Goal: Navigation & Orientation: Find specific page/section

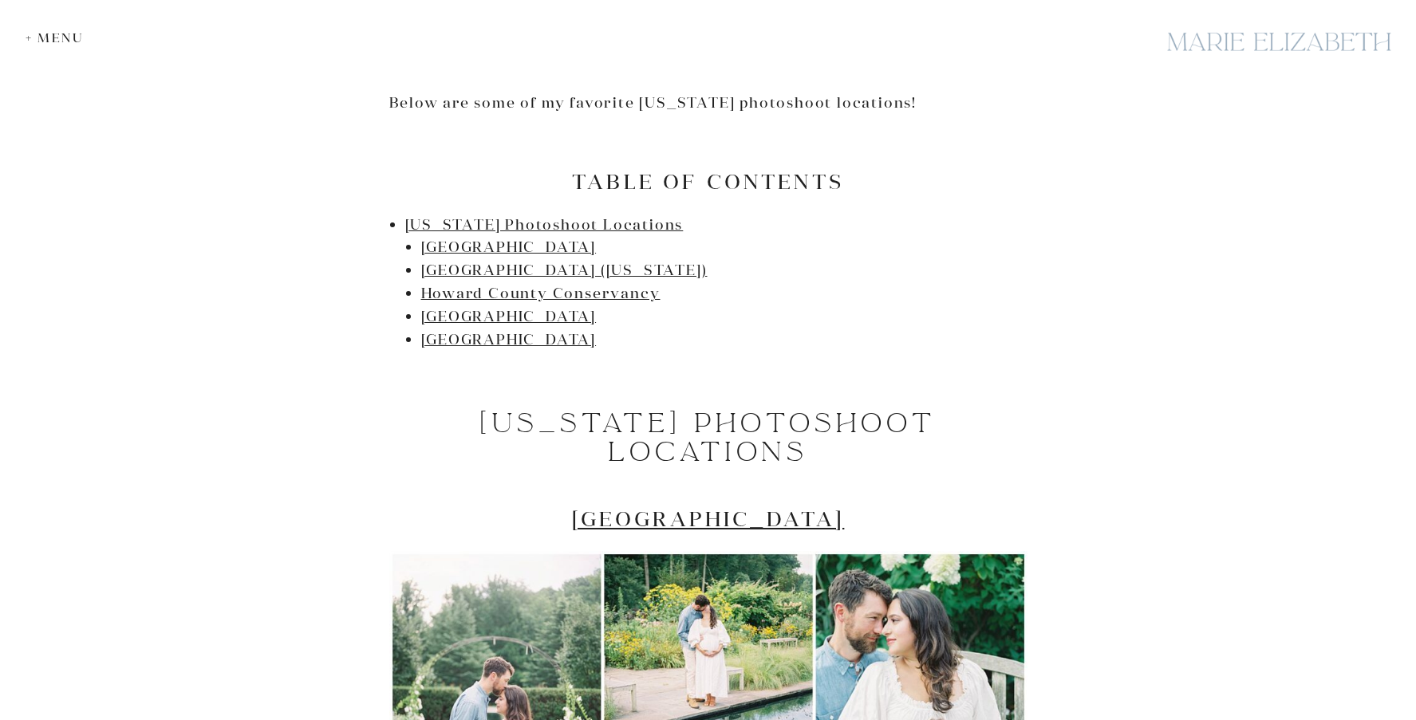
scroll to position [1200, 0]
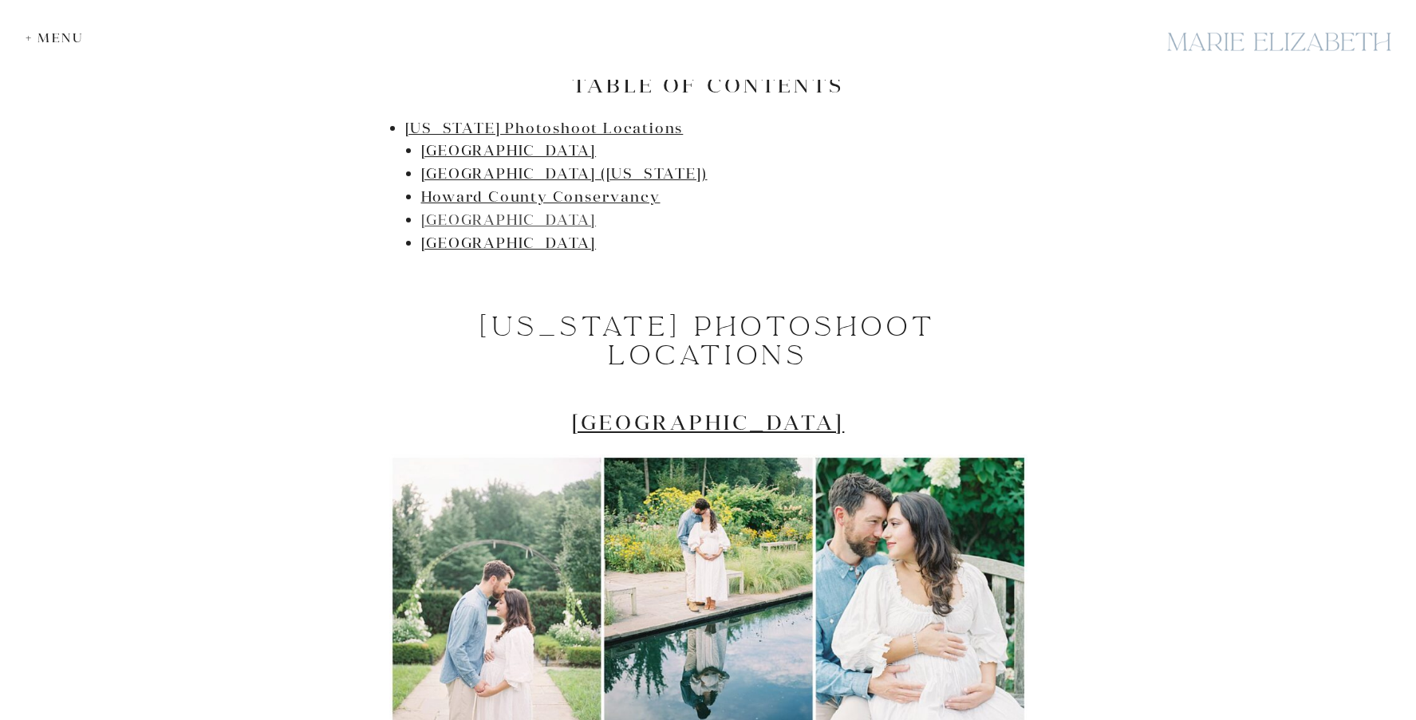
click at [541, 223] on link "[GEOGRAPHIC_DATA]" at bounding box center [509, 220] width 176 height 18
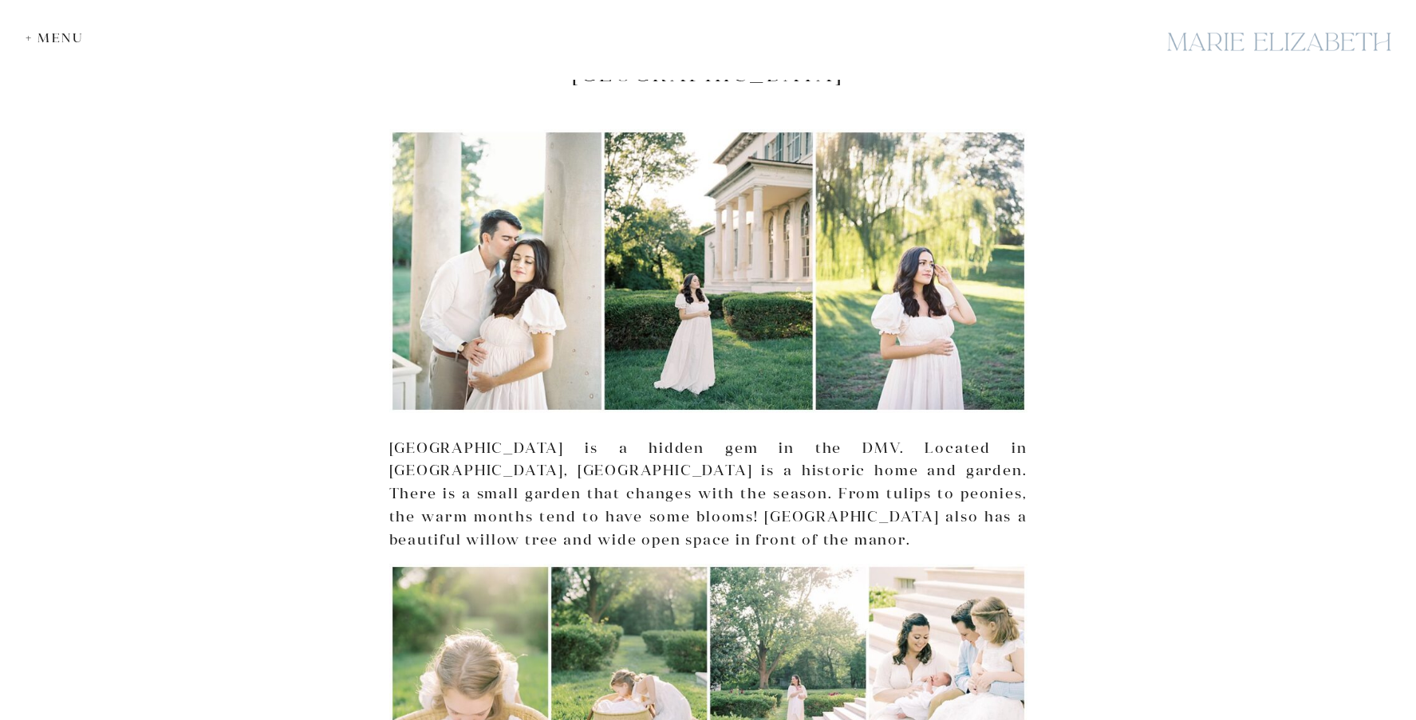
scroll to position [3991, 0]
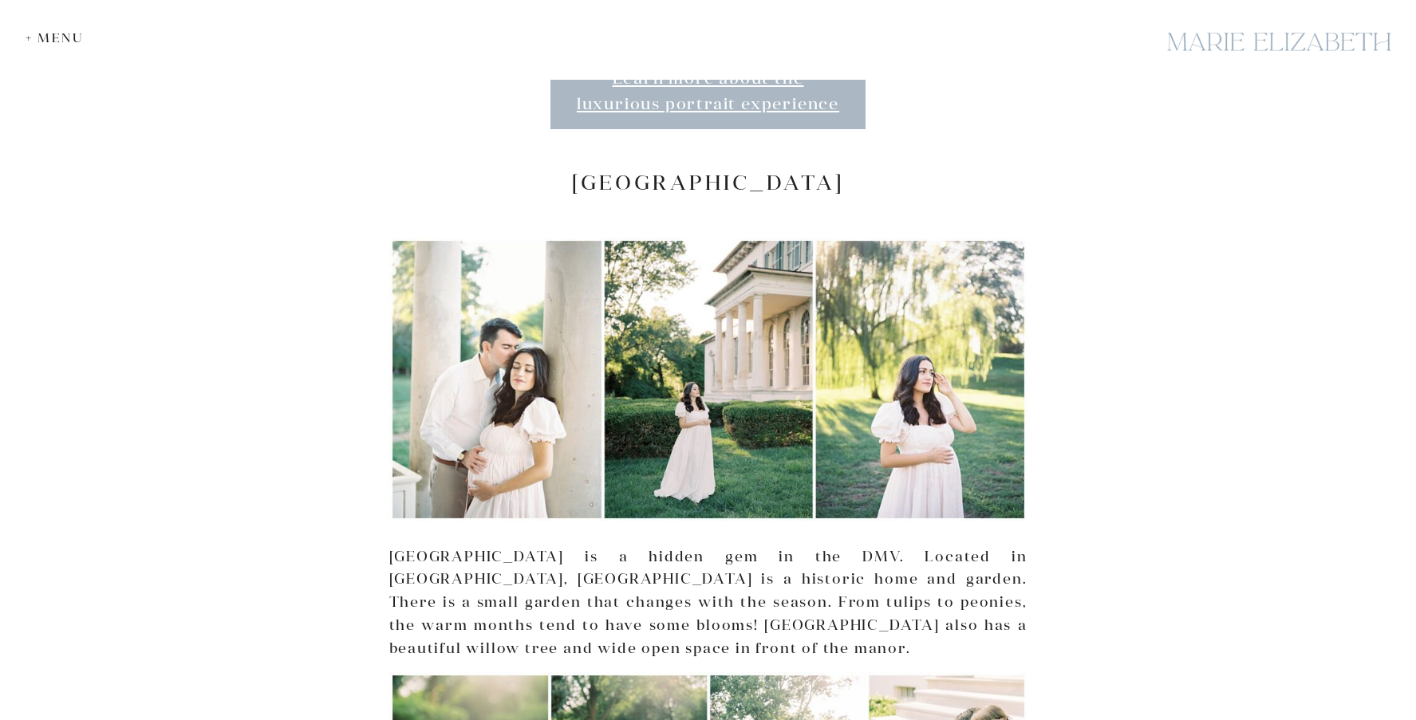
click at [702, 170] on h2 "[GEOGRAPHIC_DATA]" at bounding box center [708, 182] width 638 height 25
copy div "[GEOGRAPHIC_DATA]"
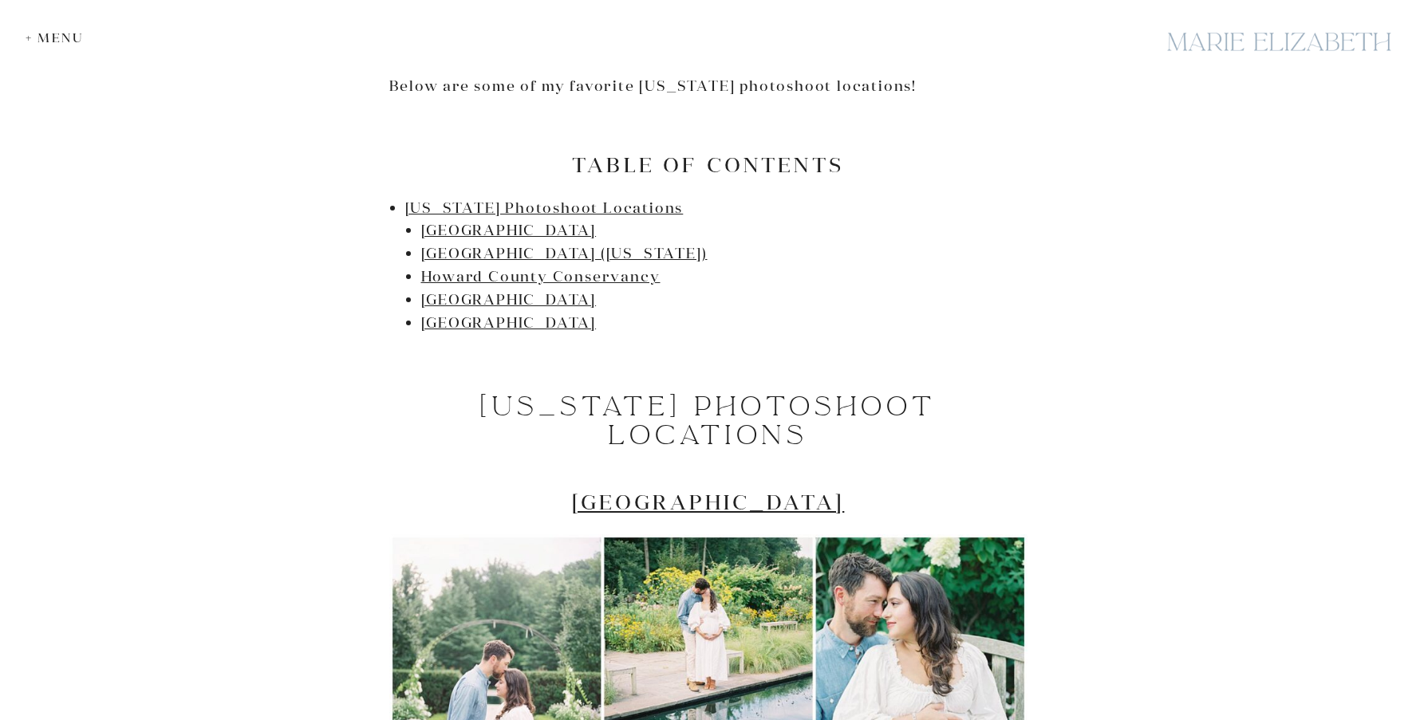
scroll to position [914, 0]
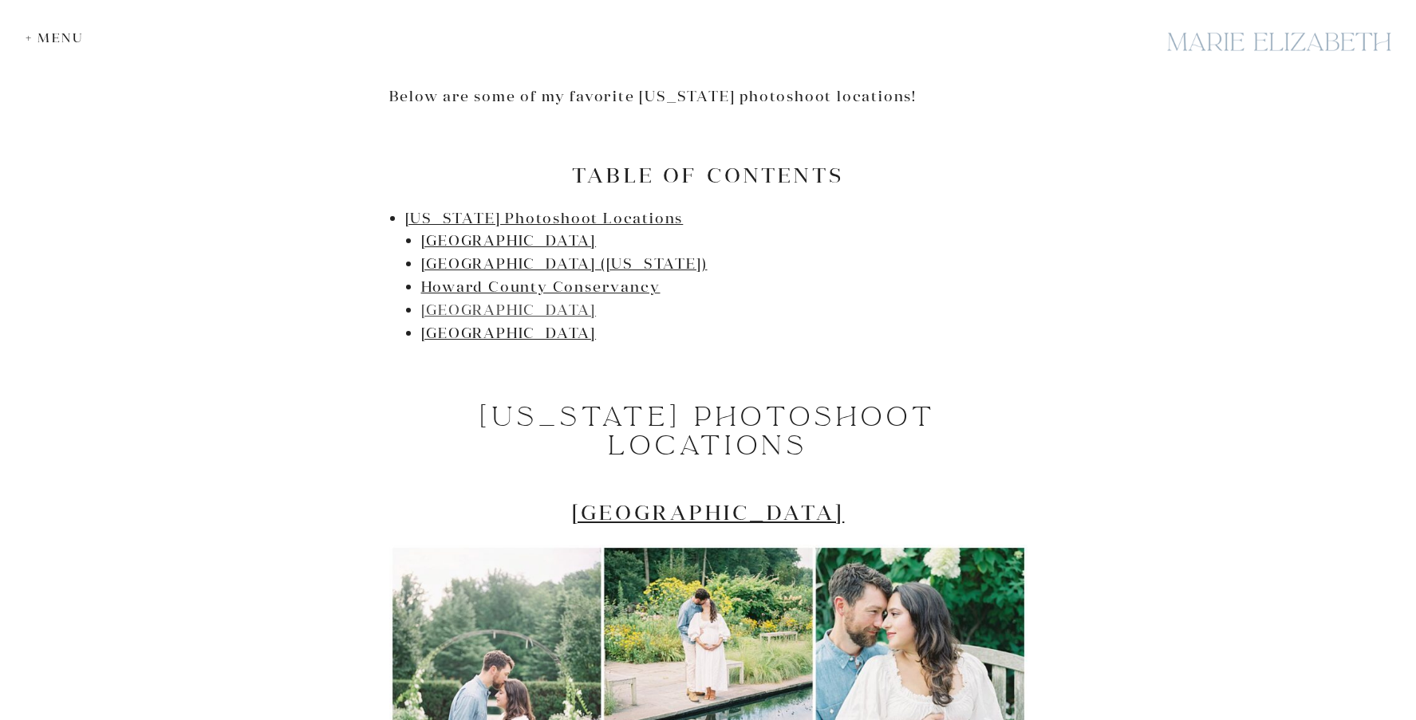
click at [503, 310] on link "[GEOGRAPHIC_DATA]" at bounding box center [509, 310] width 176 height 18
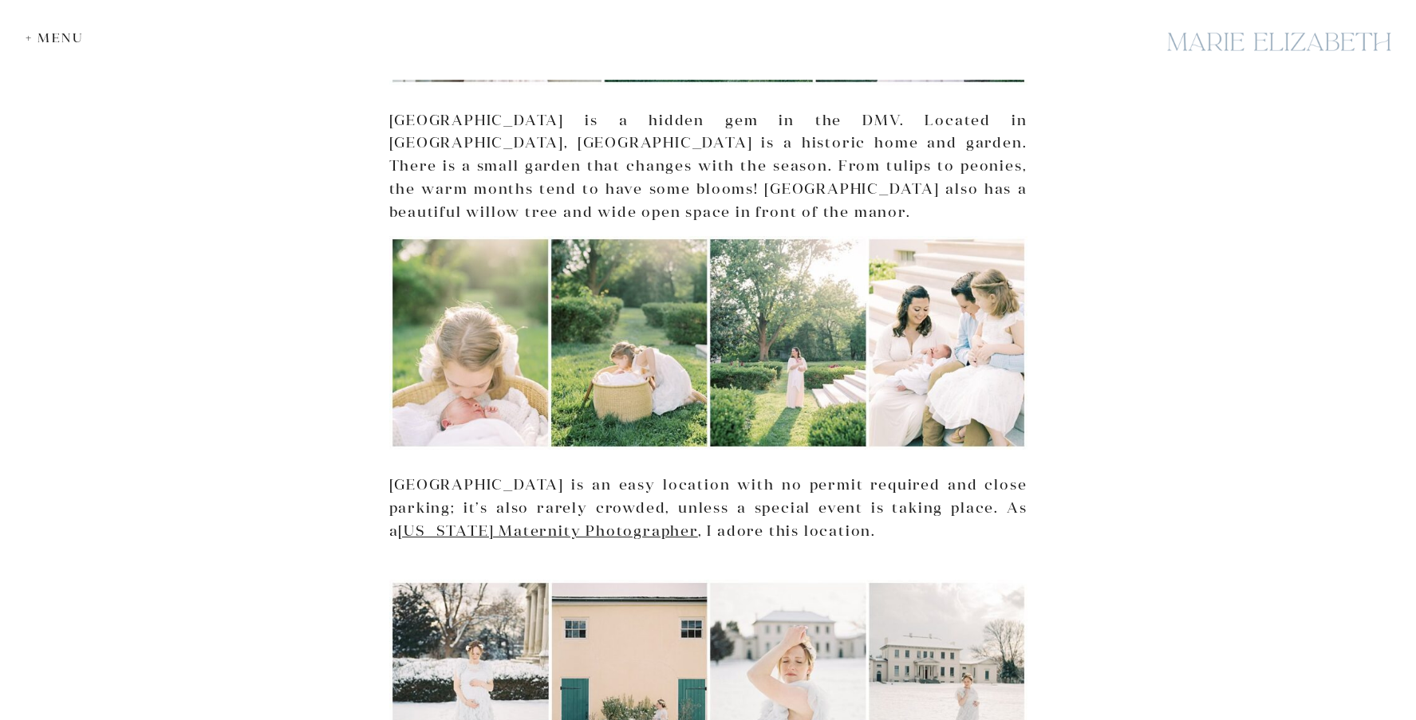
scroll to position [4531, 0]
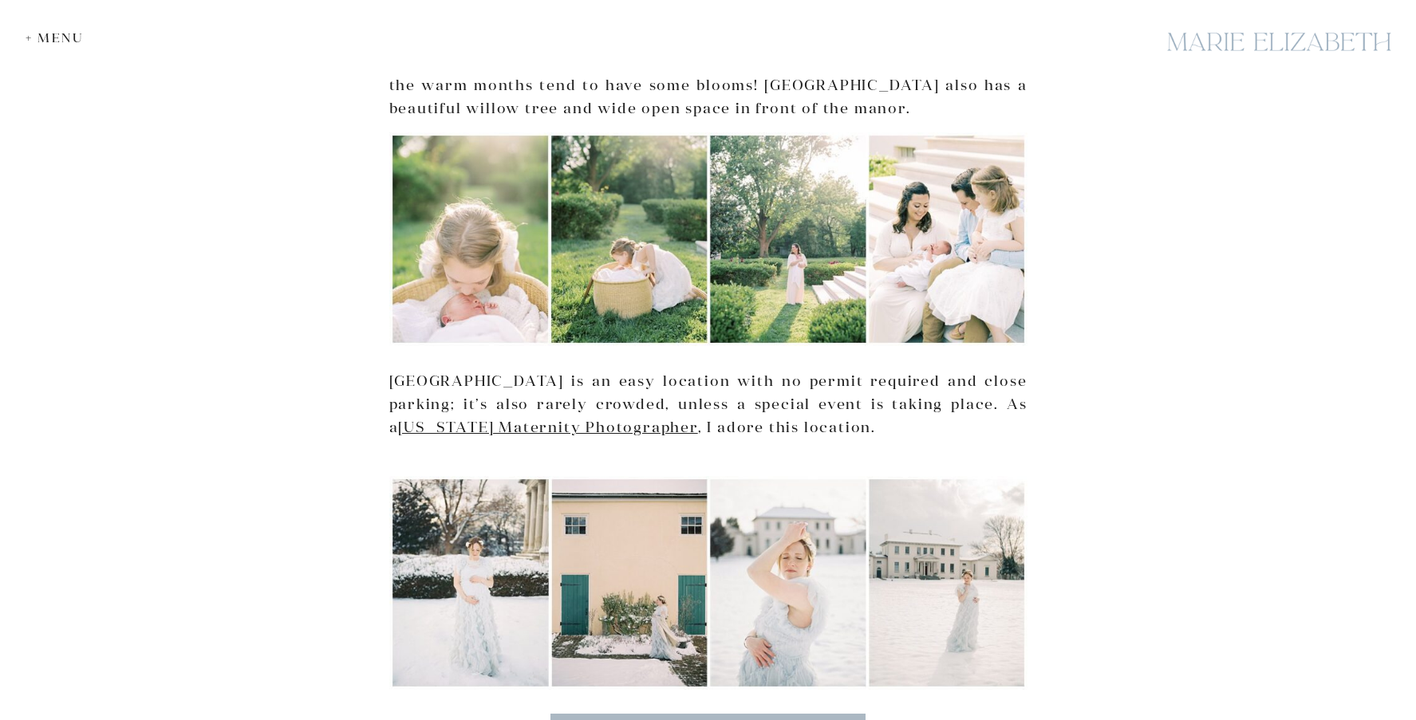
scroll to position [1004, 0]
